Goal: Information Seeking & Learning: Learn about a topic

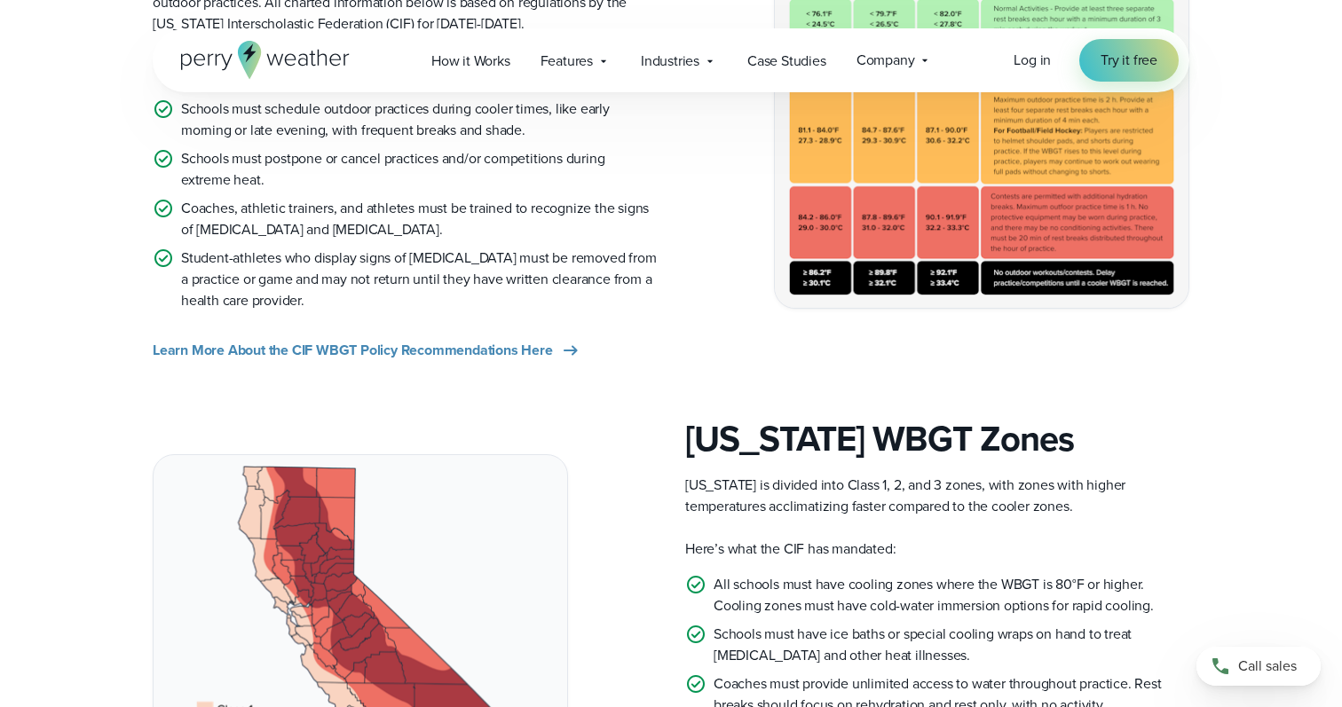
scroll to position [1371, 0]
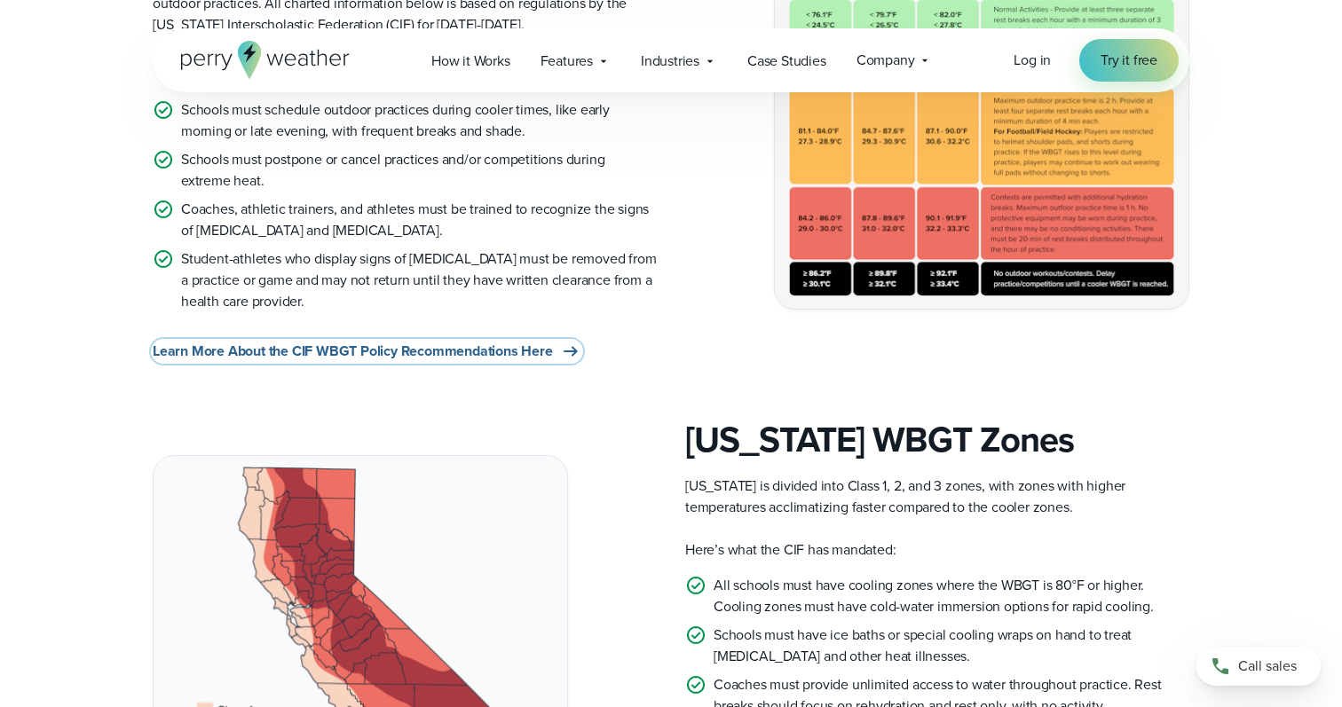
click at [363, 352] on span "Learn More About the CIF WBGT Policy Recommendations Here" at bounding box center [353, 351] width 400 height 21
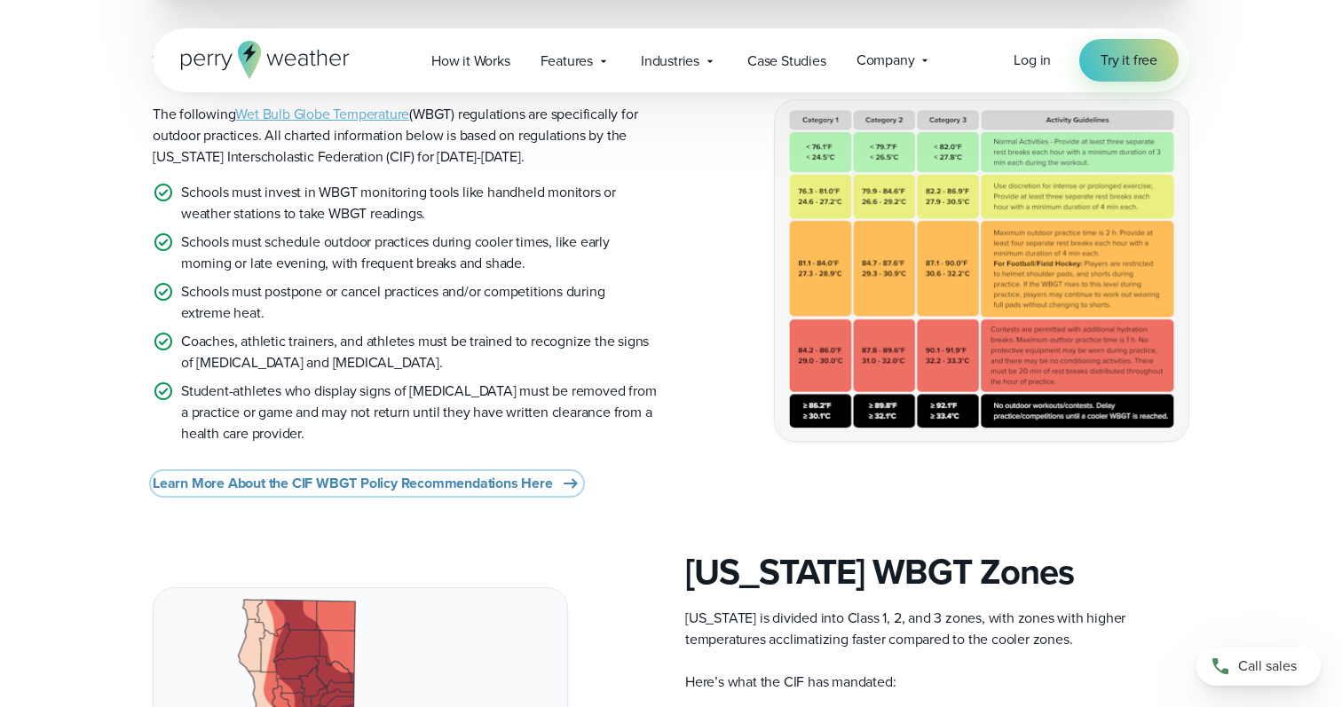
scroll to position [0, 0]
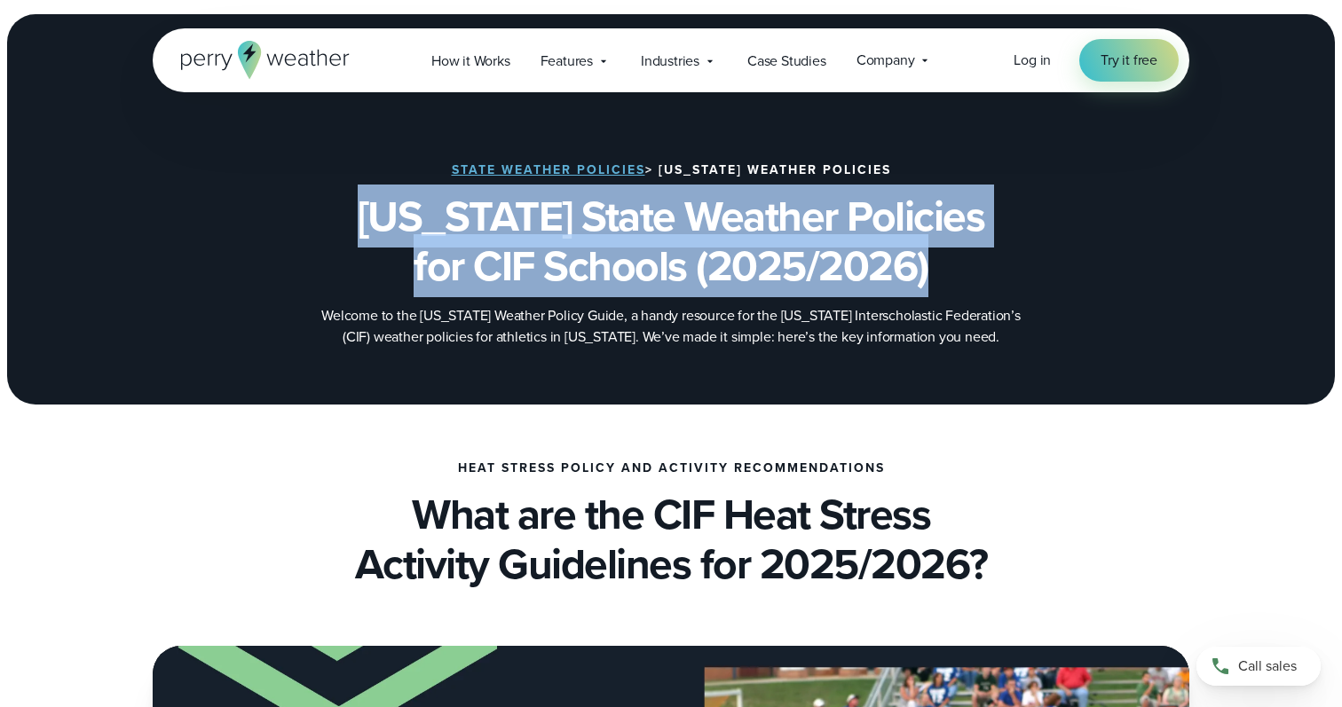
drag, startPoint x: 390, startPoint y: 225, endPoint x: 966, endPoint y: 273, distance: 578.2
click at [966, 273] on h1 "California State Weather Policies for CIF Schools (2025/2026)" at bounding box center [670, 241] width 859 height 99
copy h1 "California State Weather Policies for CIF Schools (2025/2026)"
click at [295, 133] on div "State Weather Policies > California Weather Policies California State Weather P…" at bounding box center [671, 256] width 1037 height 298
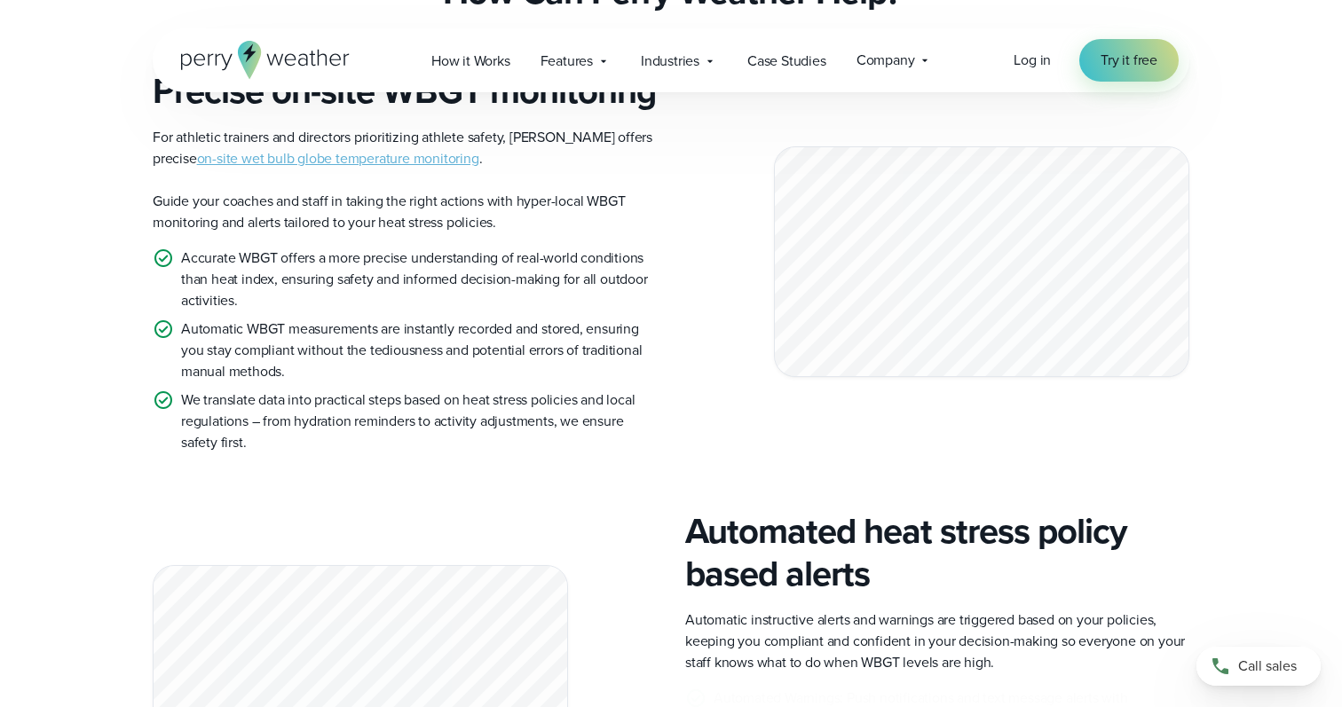
scroll to position [2327, 0]
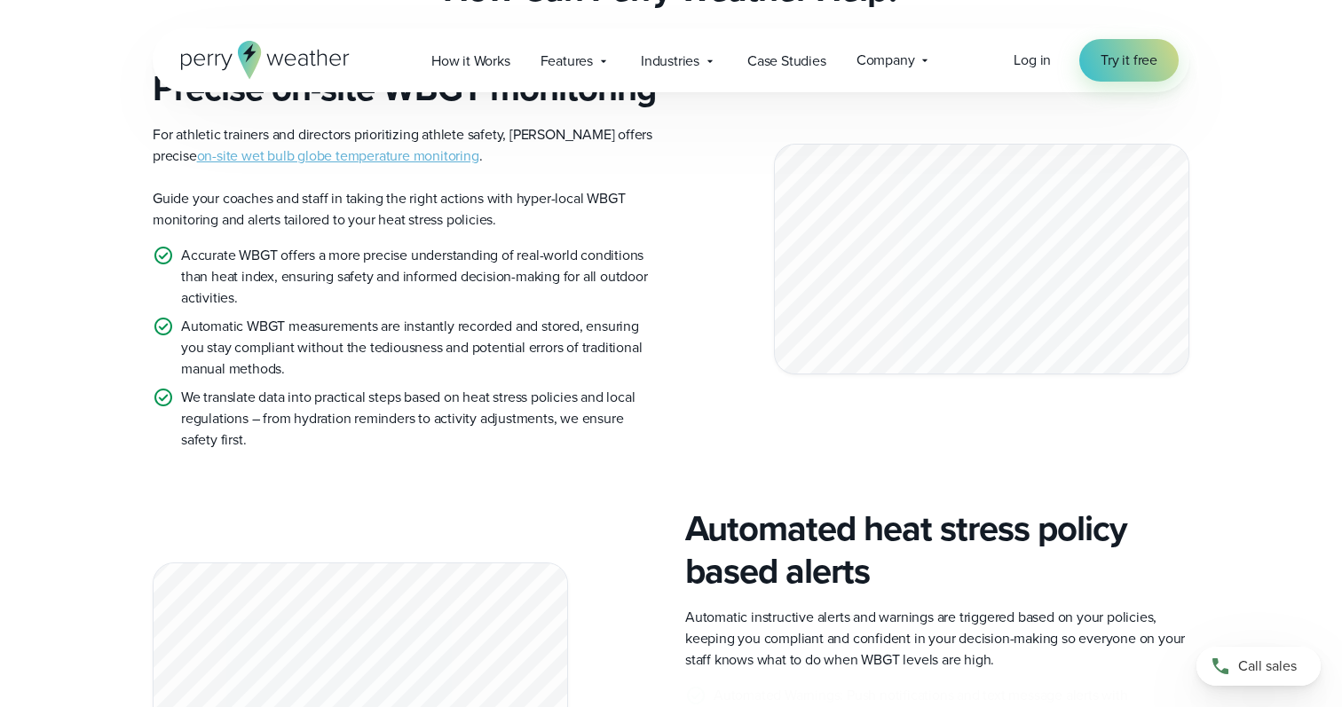
click at [384, 166] on link "on-site wet bulb globe temperature monitoring" at bounding box center [338, 156] width 282 height 20
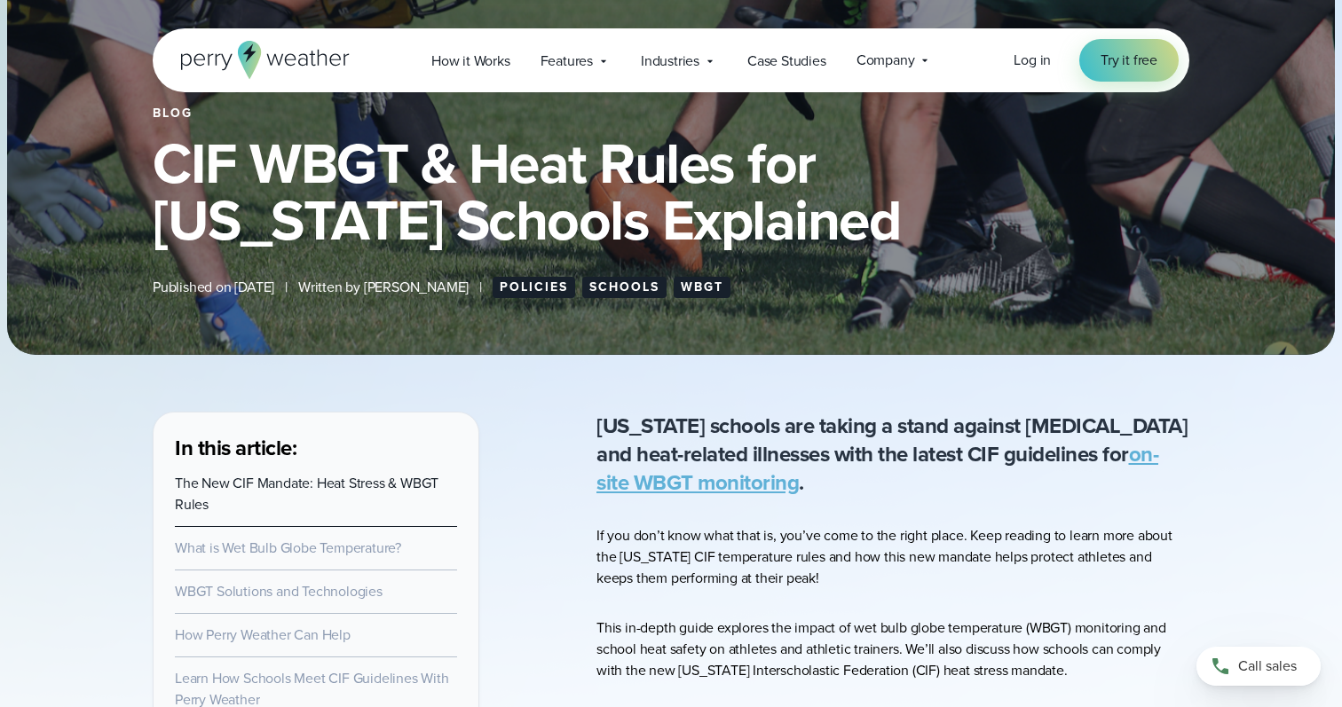
scroll to position [301, 0]
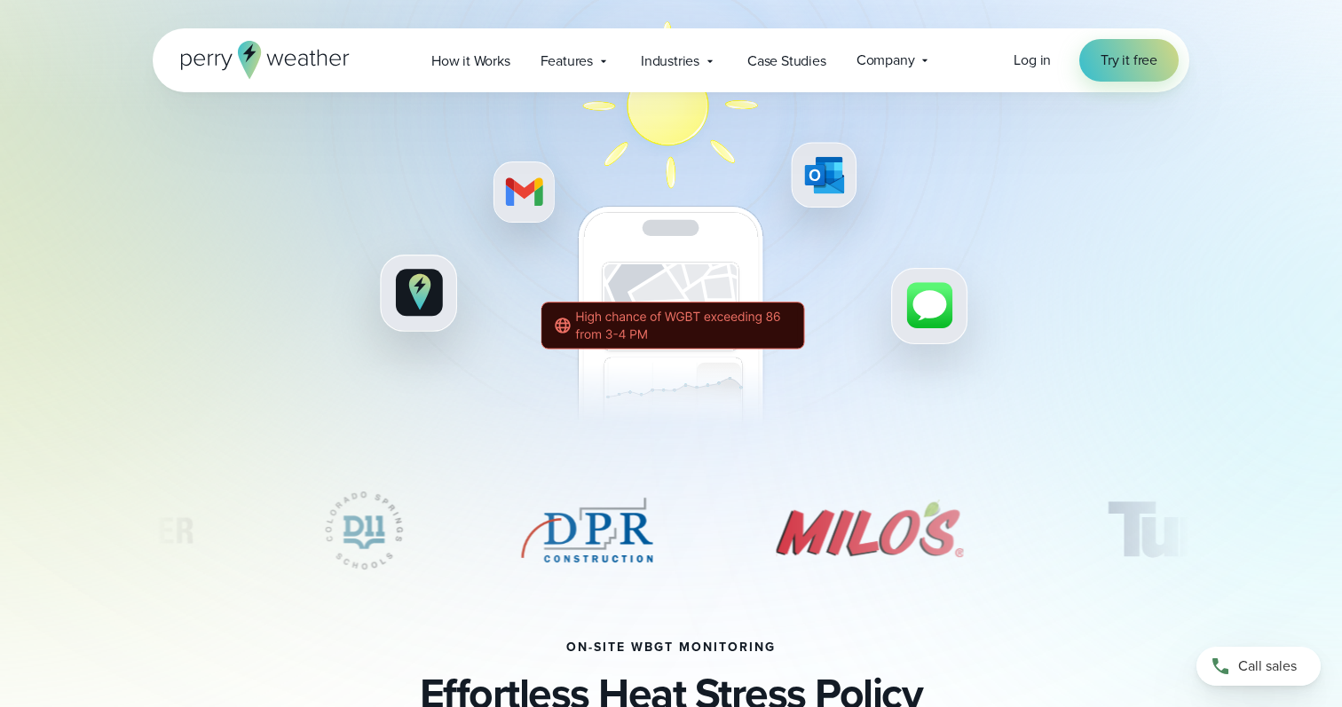
scroll to position [633, 0]
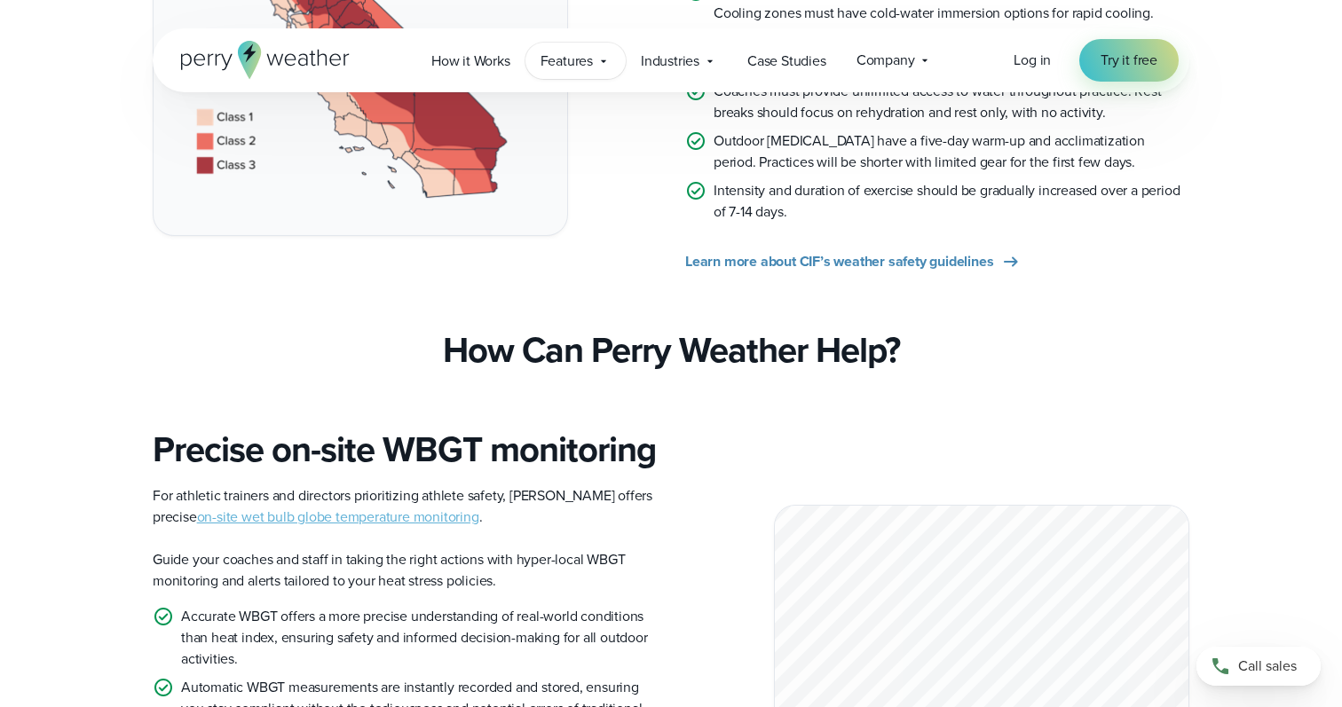
click at [567, 68] on span "Features" at bounding box center [567, 61] width 52 height 21
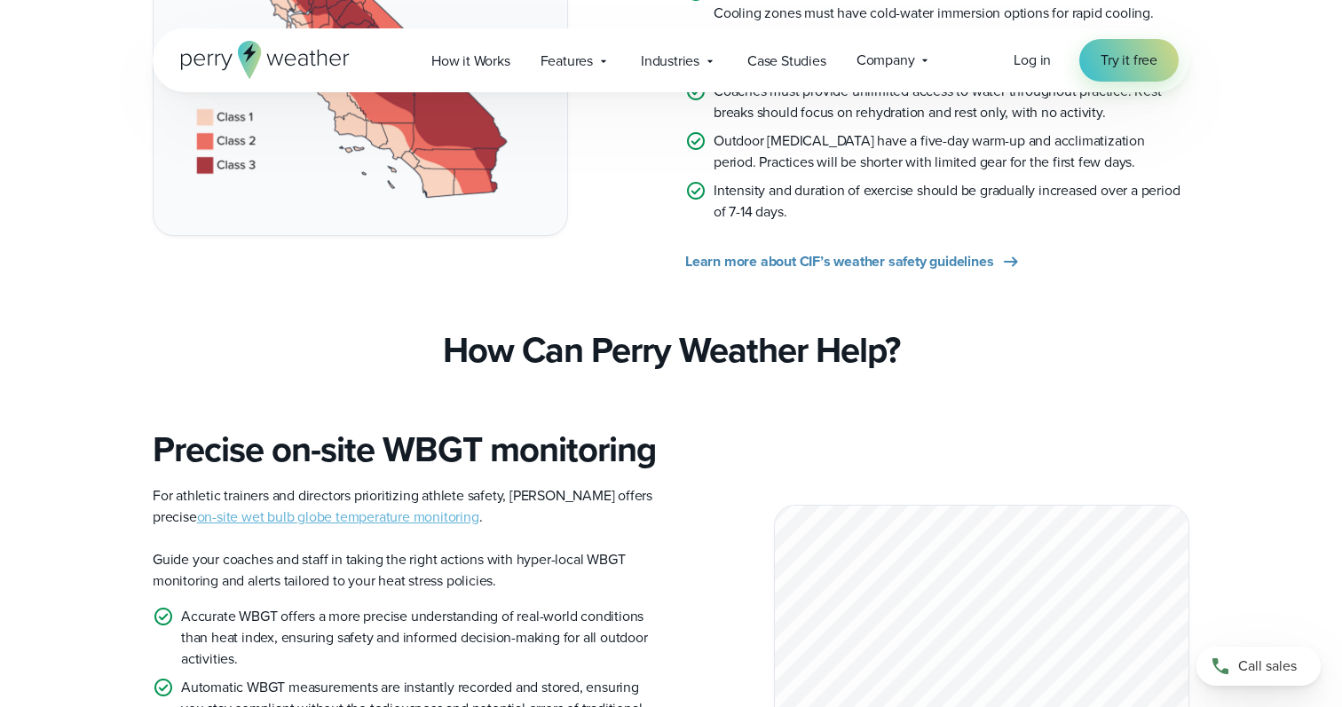
scroll to position [1948, 0]
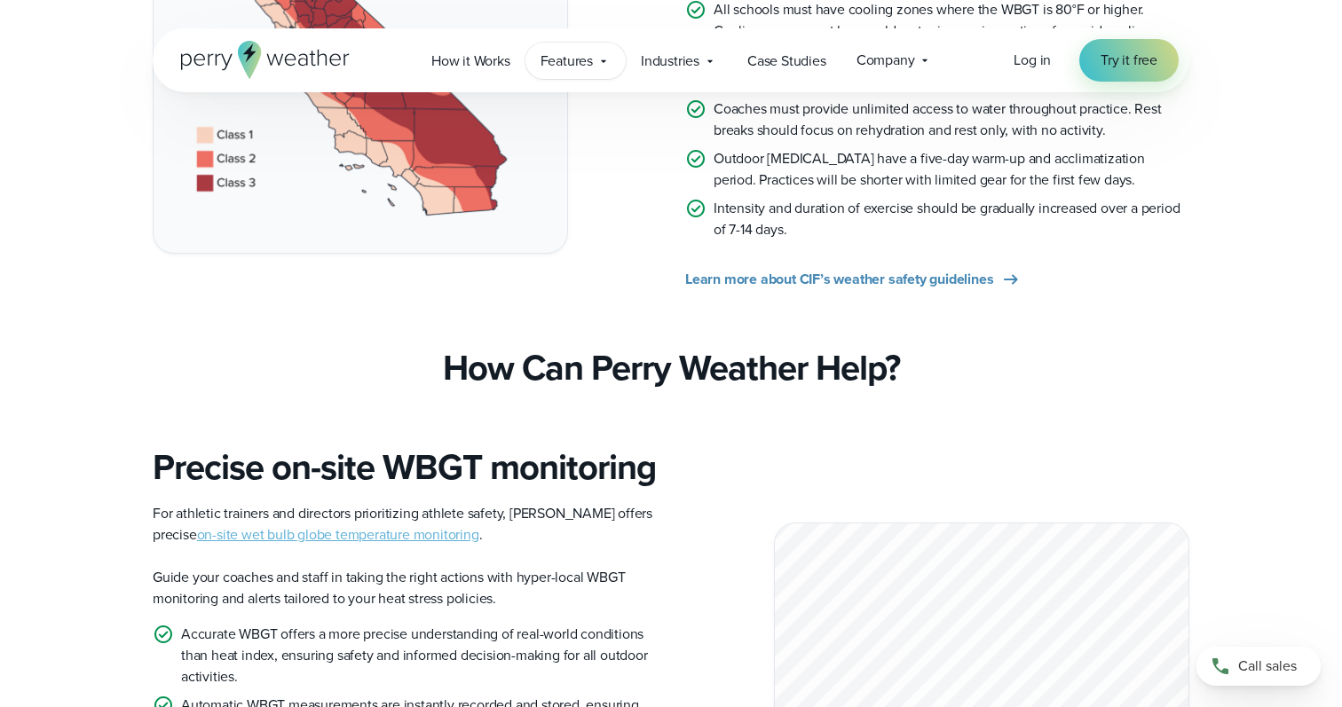
click at [565, 61] on span "Features" at bounding box center [567, 61] width 52 height 21
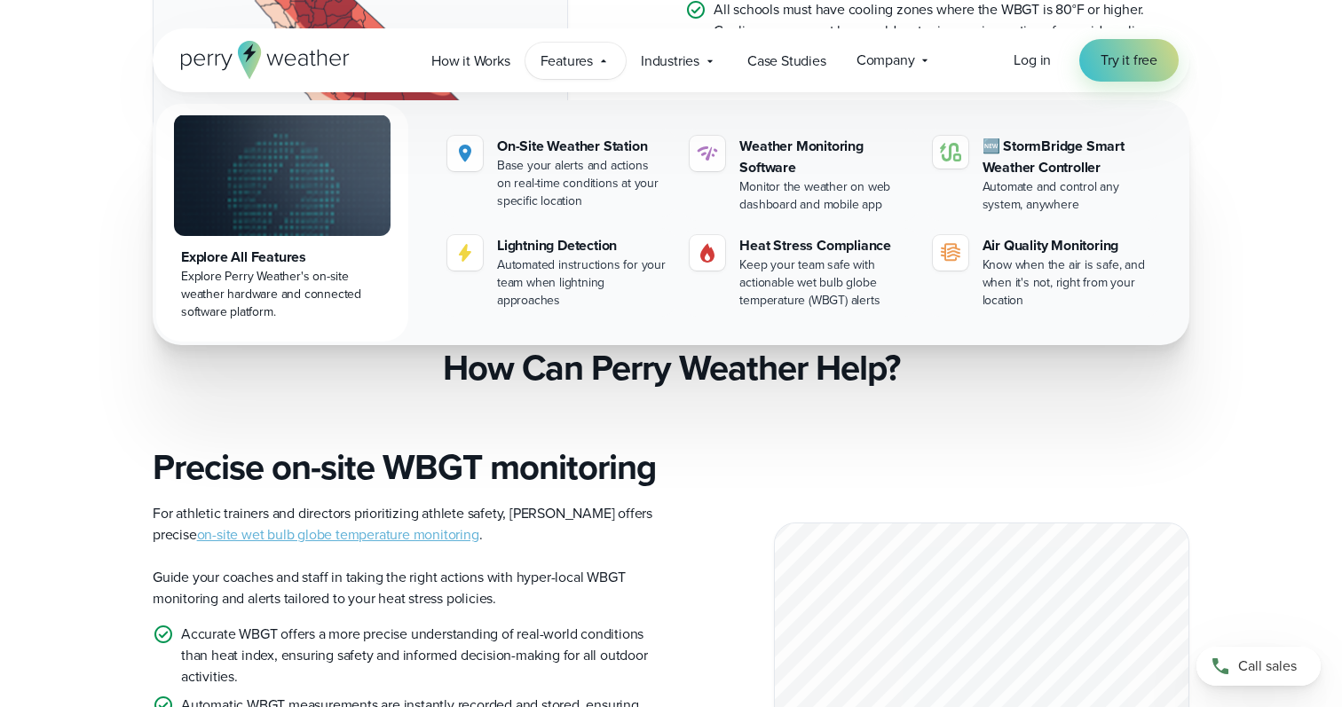
click at [512, 358] on h3 "How Can Perry Weather Help?" at bounding box center [671, 368] width 457 height 43
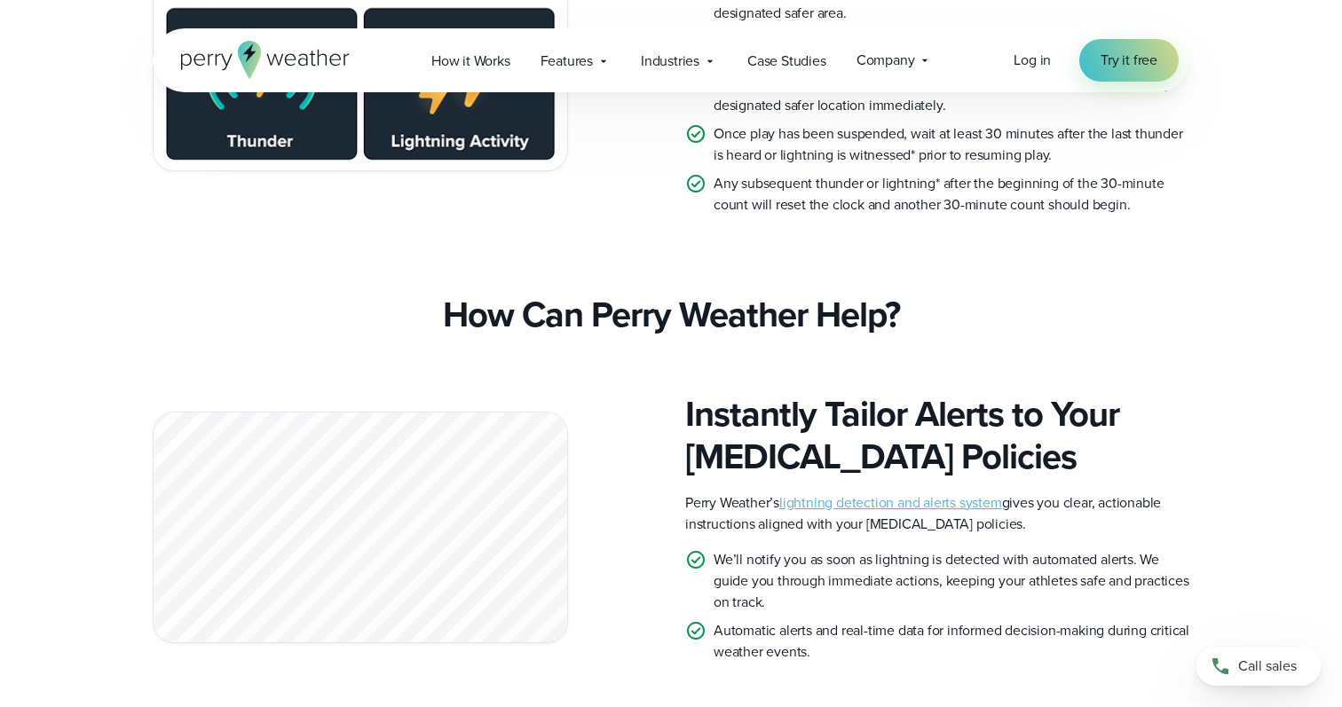
scroll to position [3861, 0]
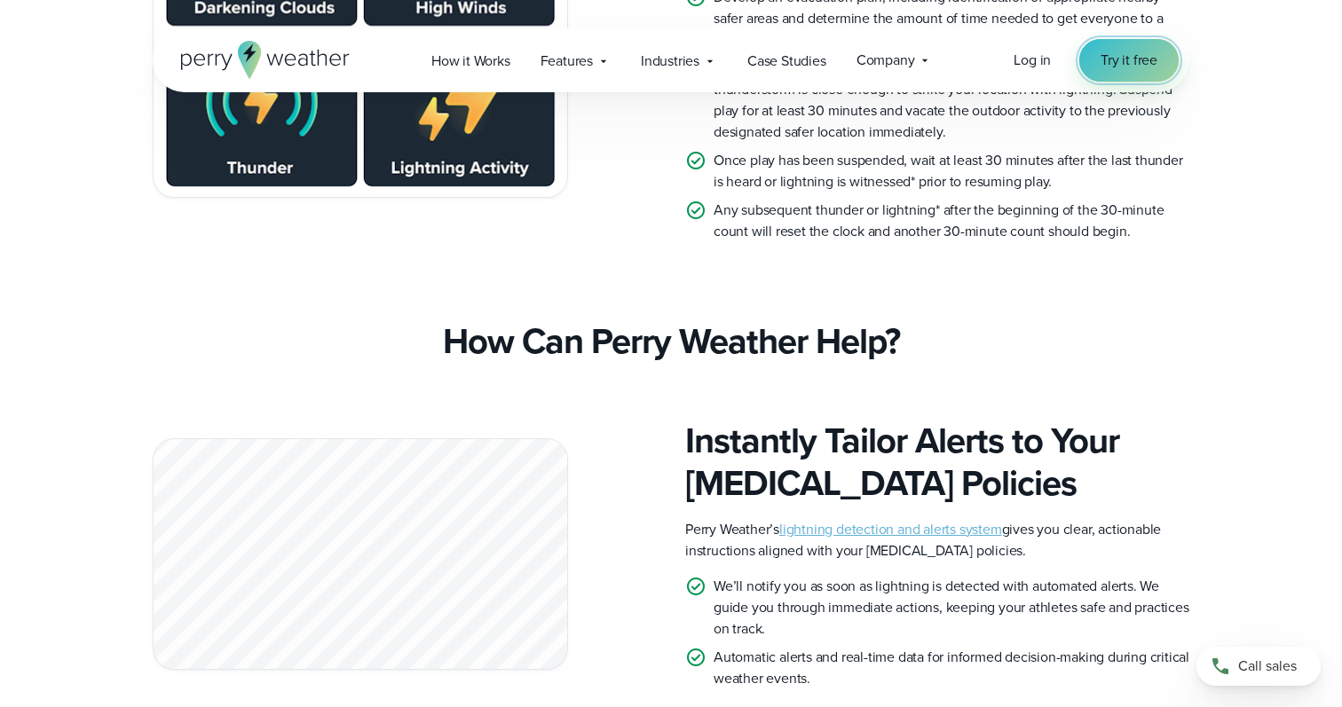
click at [1120, 59] on span "Try it free" at bounding box center [1129, 60] width 57 height 21
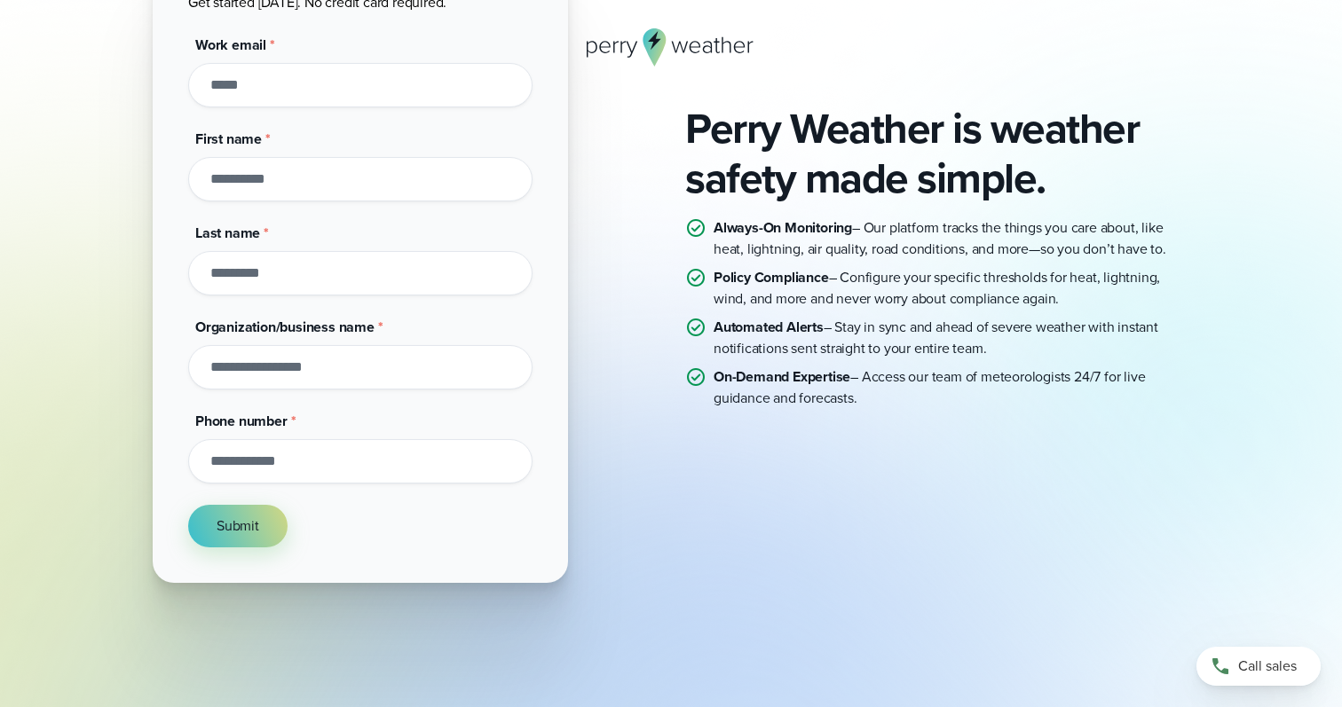
scroll to position [208, 0]
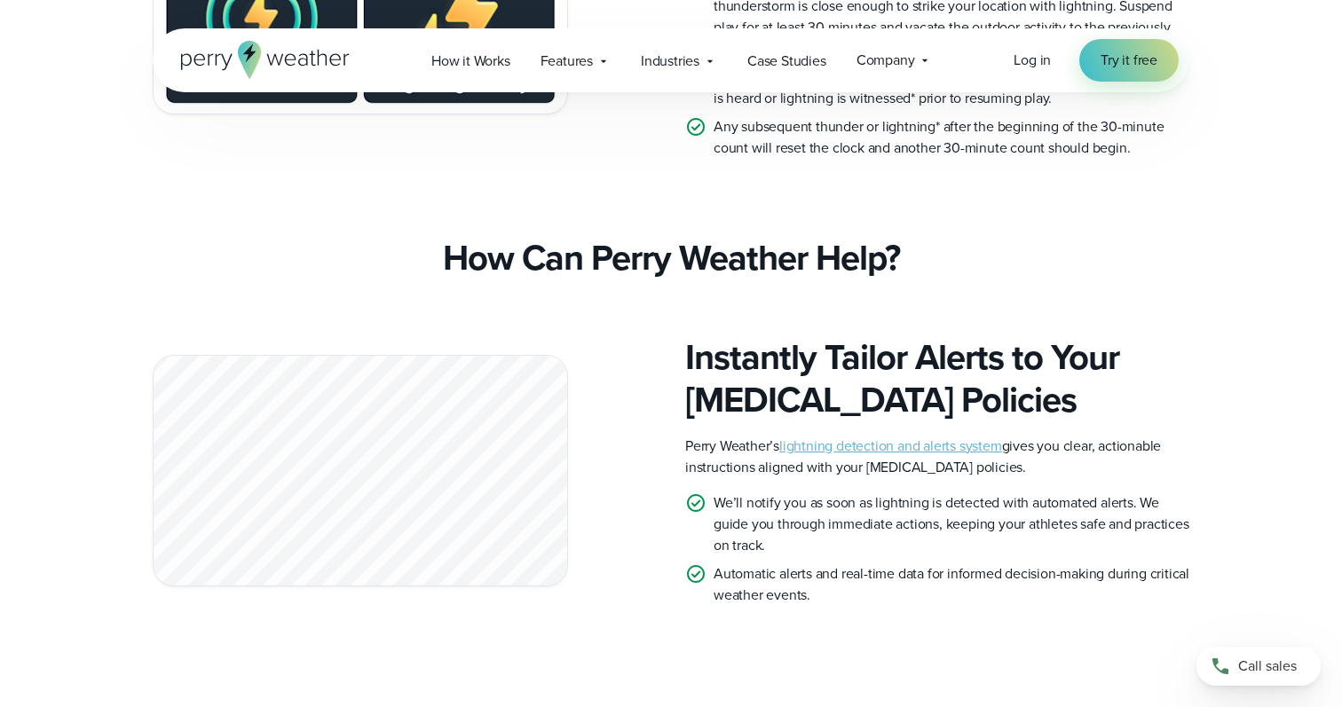
scroll to position [3947, 0]
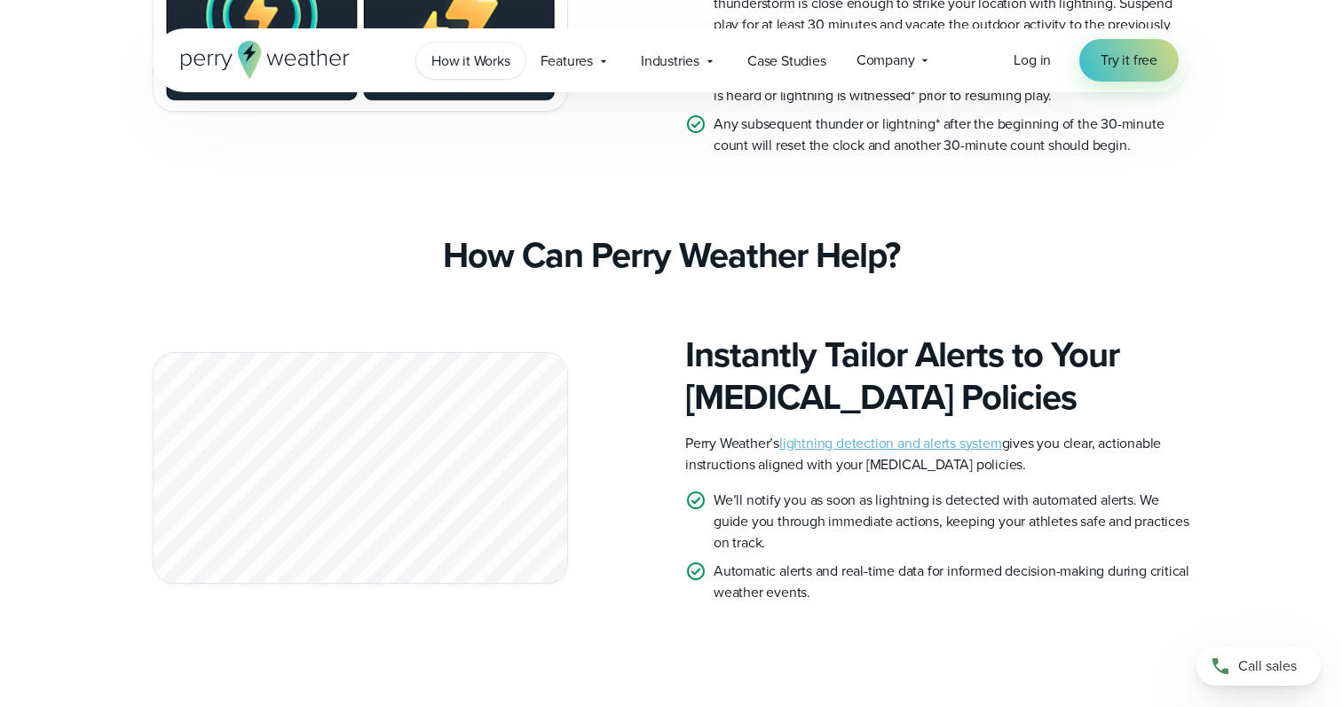
click at [512, 57] on link "How it Works" at bounding box center [470, 61] width 109 height 36
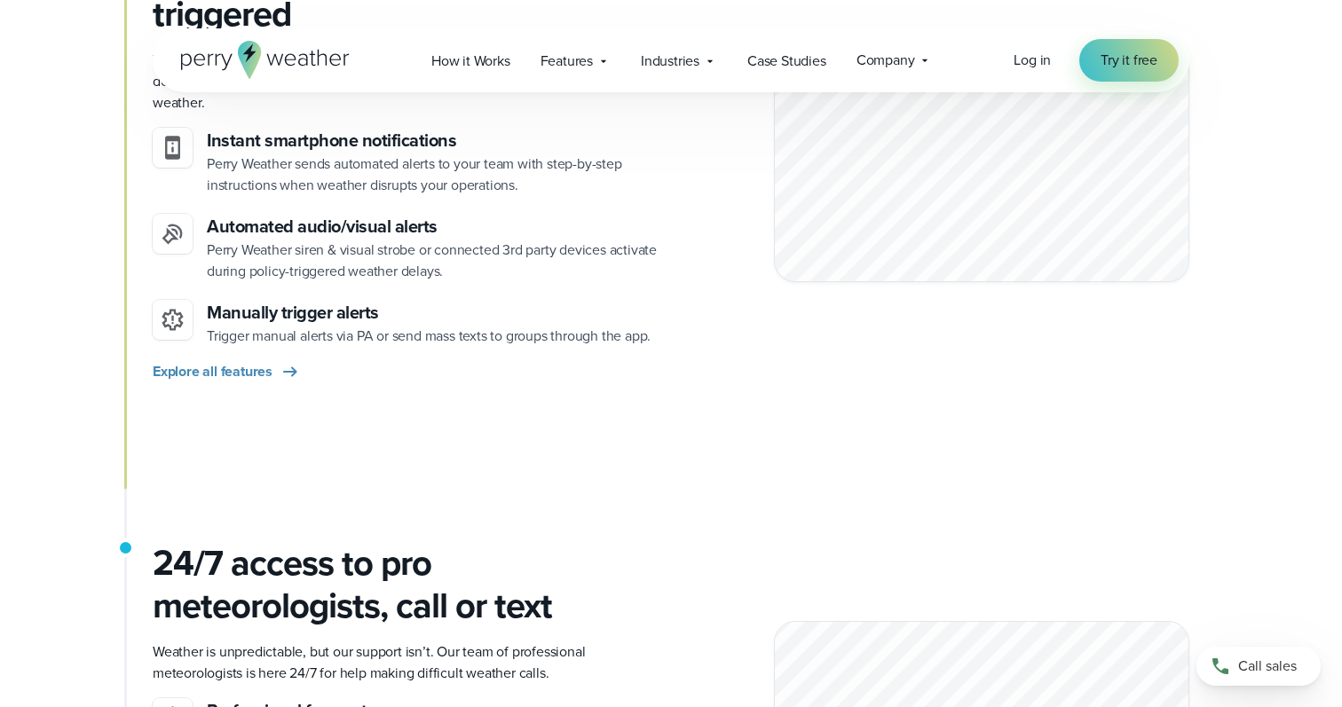
scroll to position [2004, 0]
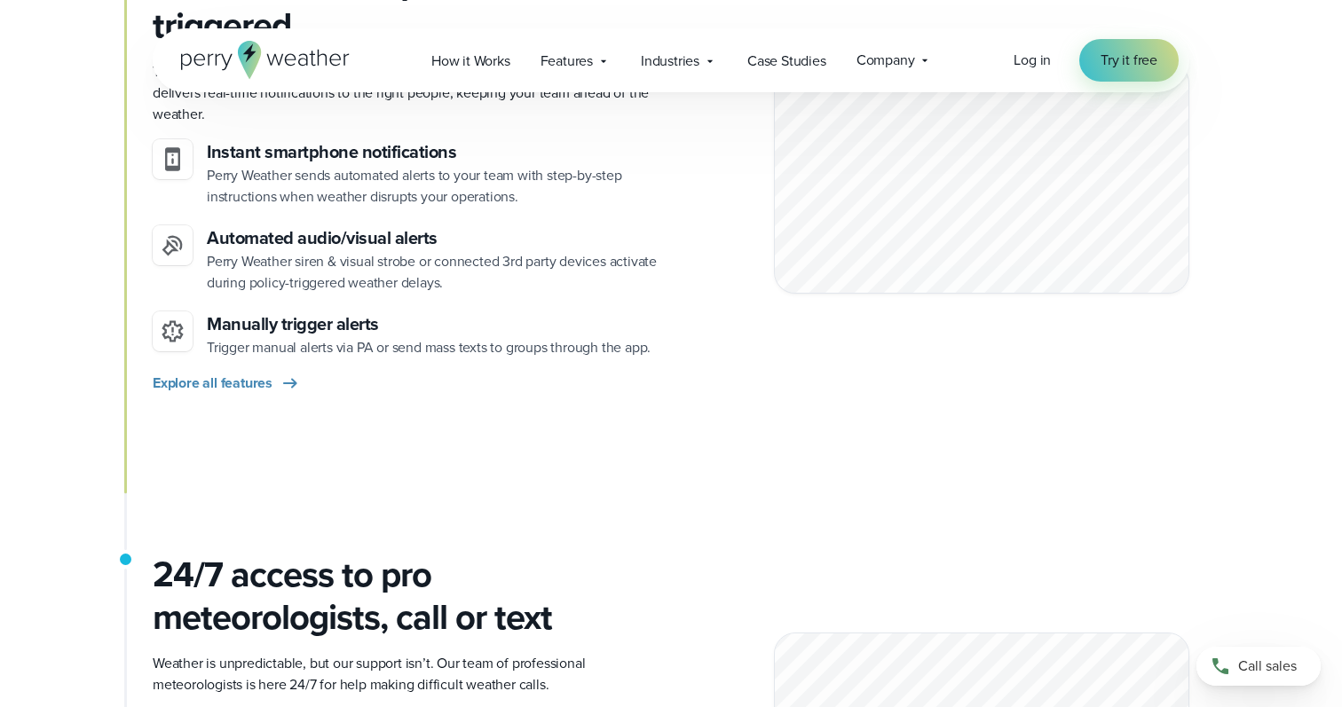
click at [679, 316] on div "Get alerts when policies are triggered The moment your weather policy threshold…" at bounding box center [671, 178] width 1037 height 432
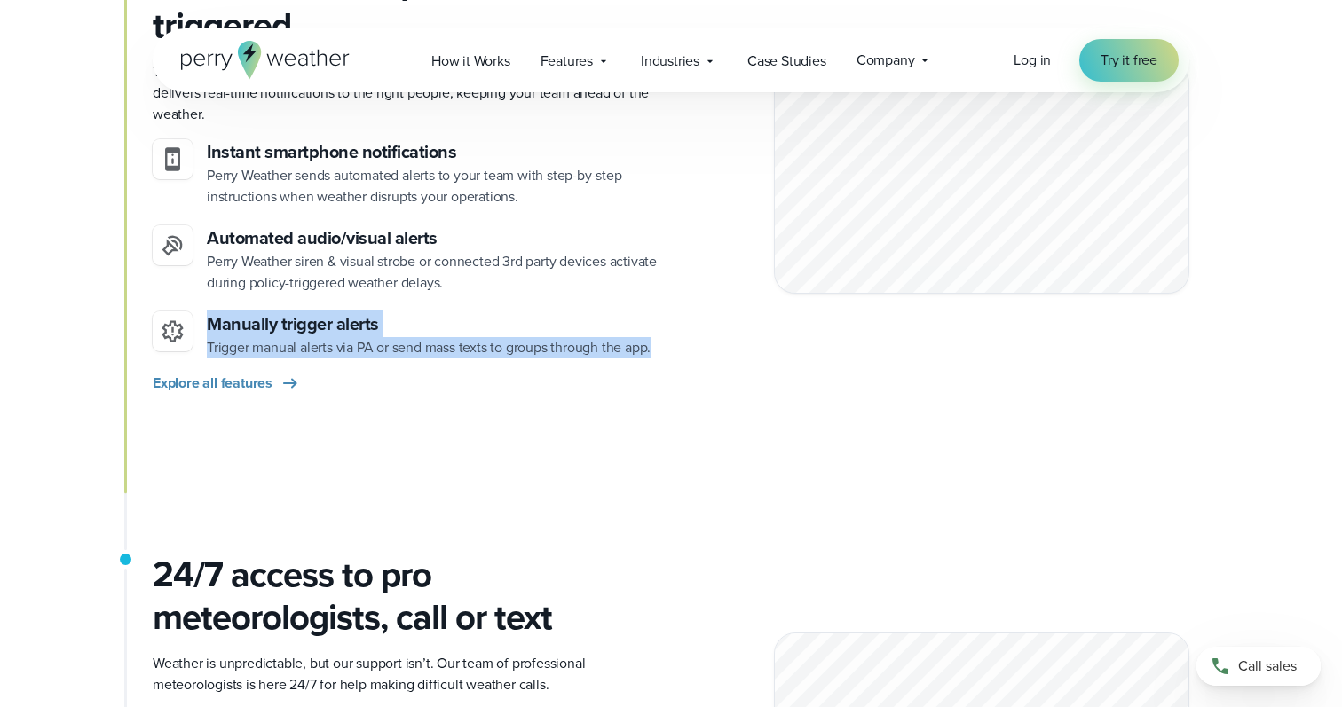
drag, startPoint x: 674, startPoint y: 326, endPoint x: 188, endPoint y: 310, distance: 485.8
click at [188, 310] on div "Get alerts when policies are triggered The moment your weather policy threshold…" at bounding box center [671, 178] width 1037 height 432
click at [211, 312] on h3 "Manually trigger alerts" at bounding box center [429, 325] width 444 height 26
drag, startPoint x: 211, startPoint y: 300, endPoint x: 687, endPoint y: 328, distance: 476.6
click at [687, 328] on div "Get alerts when policies are triggered The moment your weather policy threshold…" at bounding box center [671, 178] width 1037 height 432
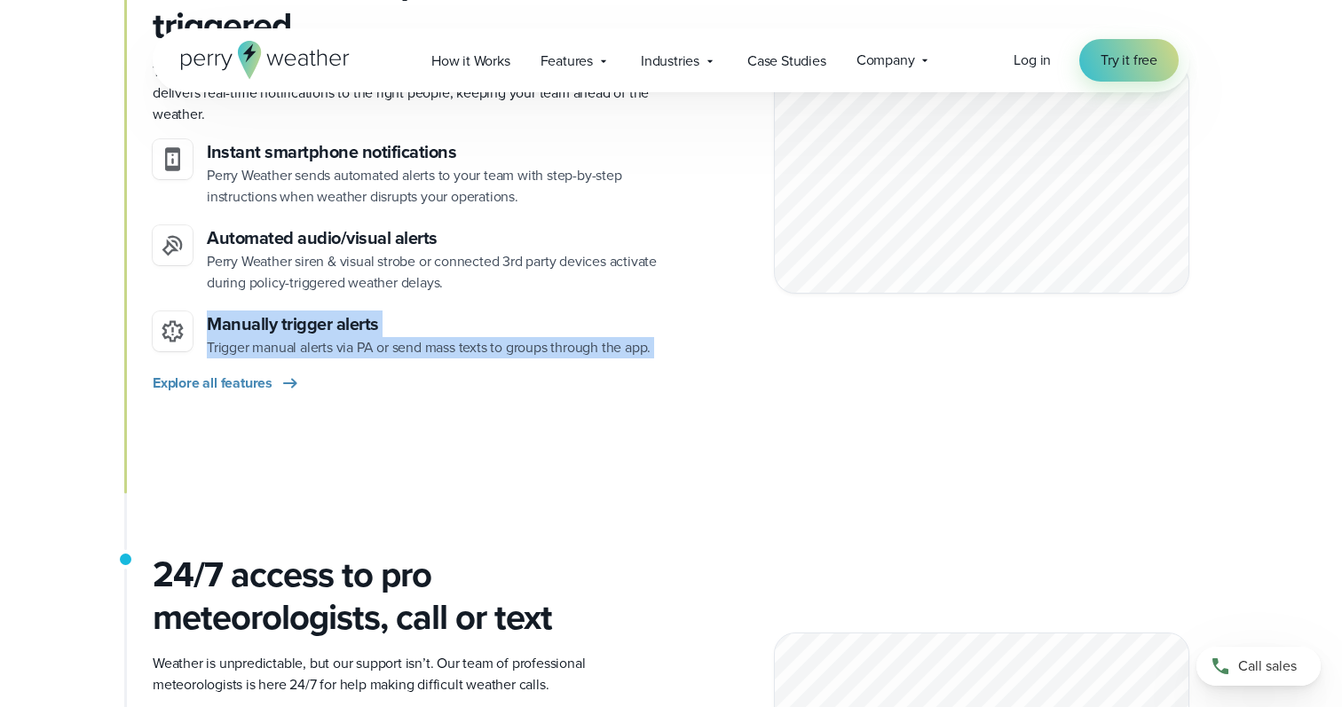
click at [687, 328] on div "Get alerts when policies are triggered The moment your weather policy threshold…" at bounding box center [671, 178] width 1037 height 432
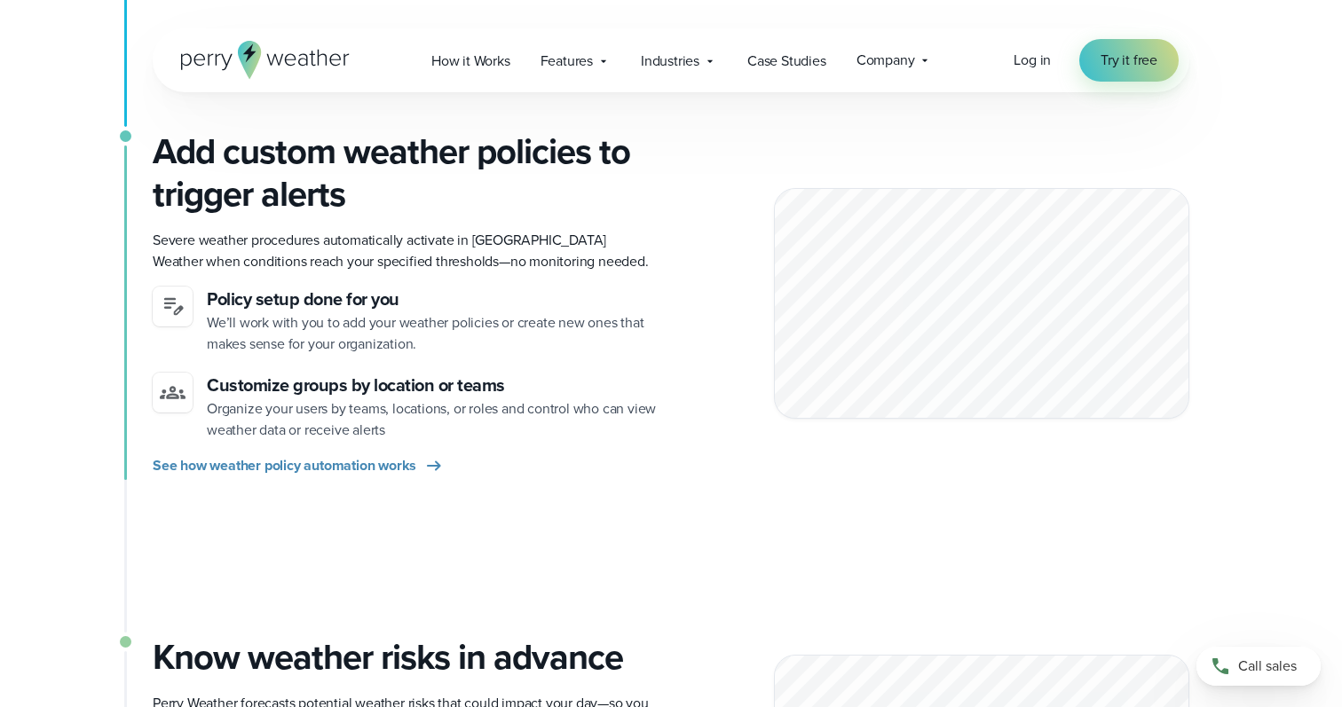
scroll to position [906, 0]
